Goal: Information Seeking & Learning: Find specific fact

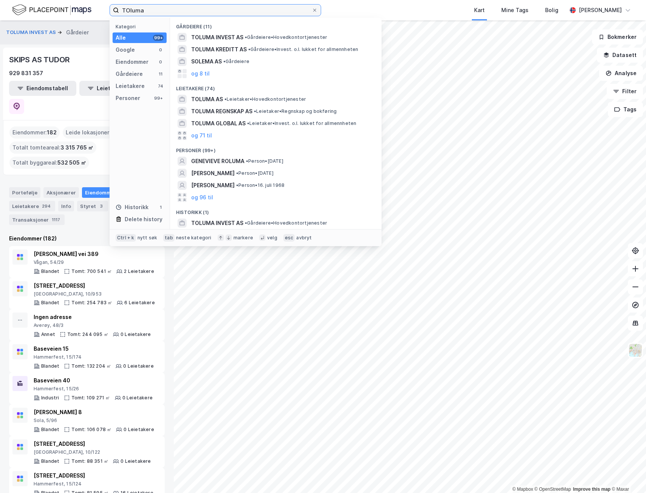
drag, startPoint x: 151, startPoint y: 12, endPoint x: 30, endPoint y: 12, distance: 120.5
click at [29, 12] on div "TOluma Kategori Alle 99+ Google 0 Eiendommer 0 Gårdeiere 11 Leietakere 74 Perso…" at bounding box center [323, 10] width 646 height 20
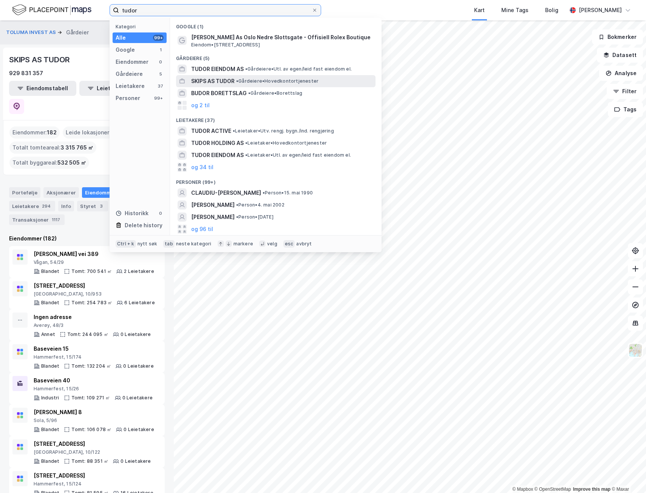
type input "tudor"
click at [219, 80] on span "SKIPS AS TUDOR" at bounding box center [212, 81] width 43 height 9
